Goal: Information Seeking & Learning: Learn about a topic

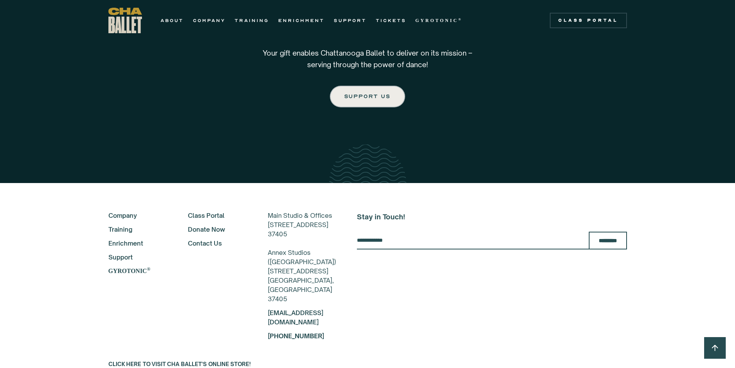
scroll to position [1374, 0]
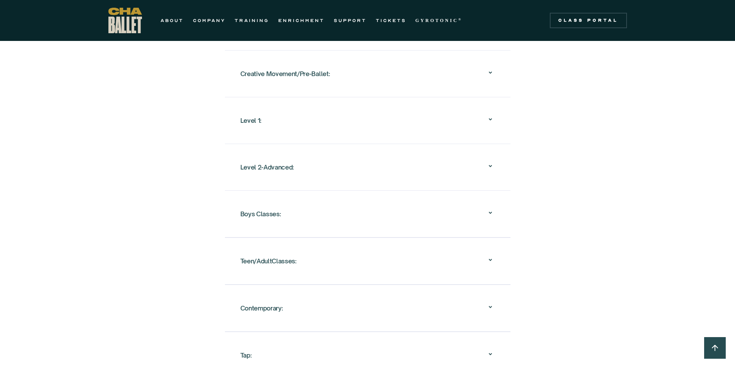
click at [255, 113] on div "Level 1:" at bounding box center [250, 120] width 21 height 14
